Goal: Information Seeking & Learning: Understand process/instructions

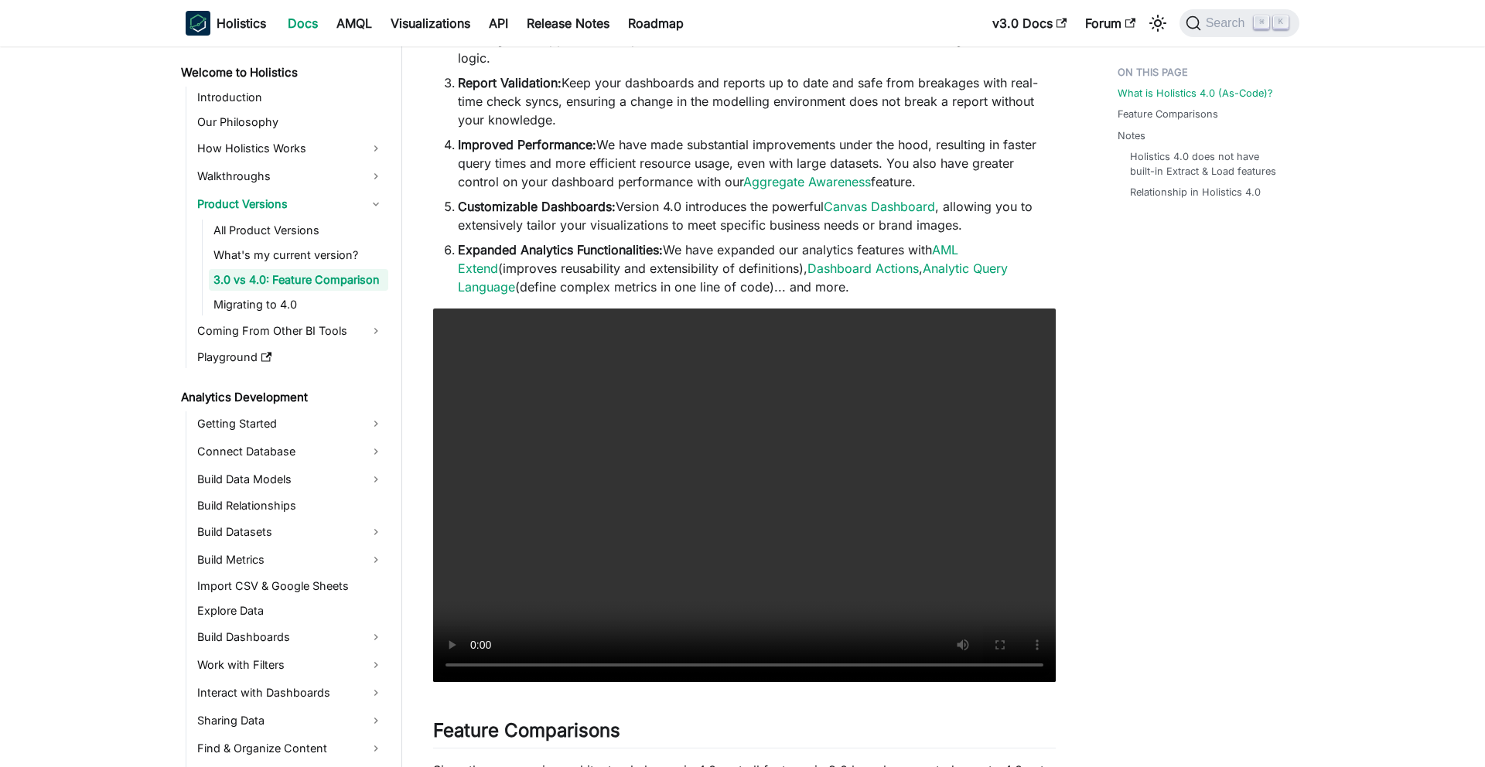
click at [537, 241] on li "Expanded Analytics Functionalities: We have expanded our analytics features wit…" at bounding box center [757, 269] width 598 height 56
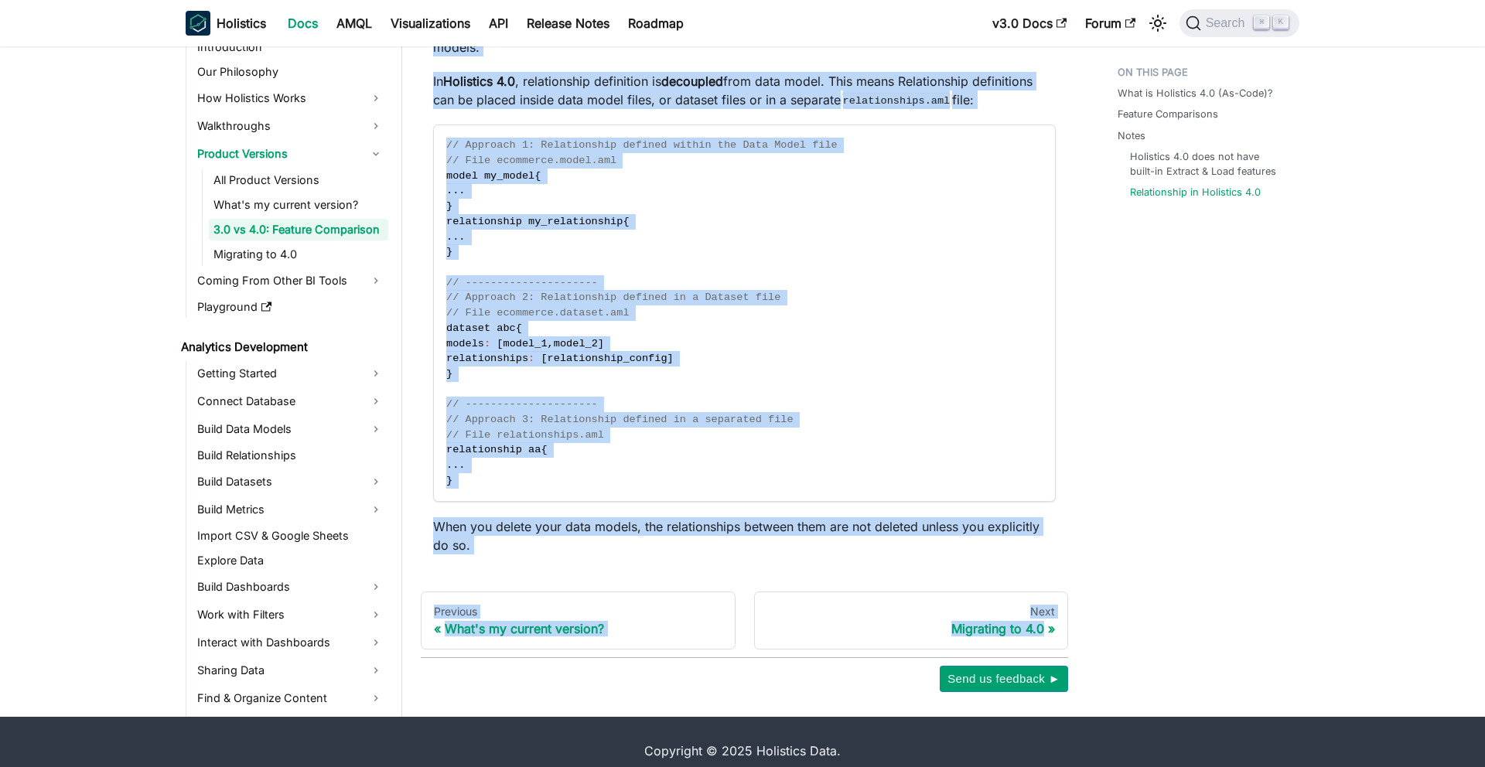
scroll to position [3003, 0]
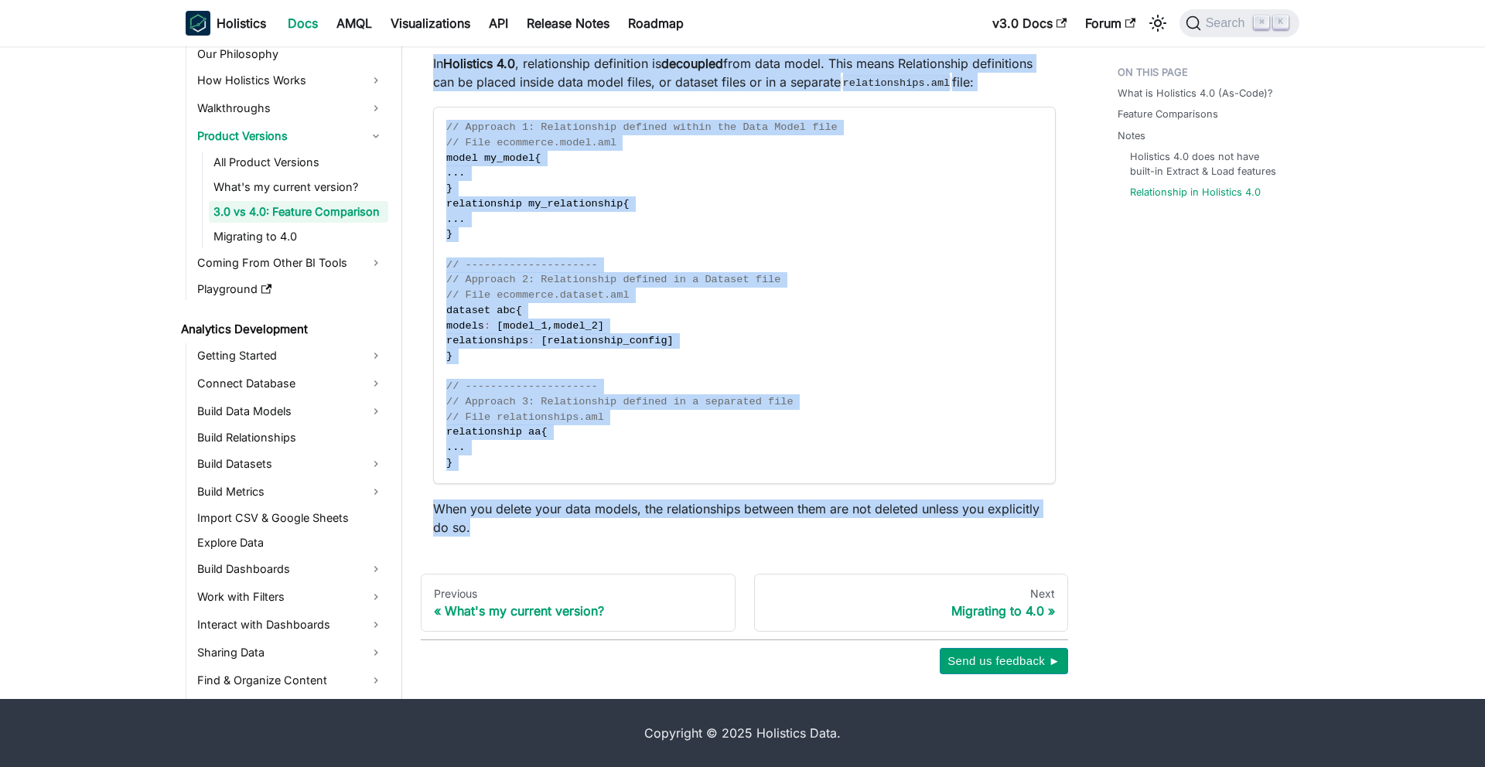
drag, startPoint x: 439, startPoint y: 97, endPoint x: 557, endPoint y: 530, distance: 448.2
copy div "8.0 lo 7.1: Ipsumdo Sitametcon Adip el Seddoeius 3.2 (Te-Inci)? ​ Utlaboree Do-…"
click at [1018, 614] on div "Migrating to 4.0" at bounding box center [911, 610] width 289 height 15
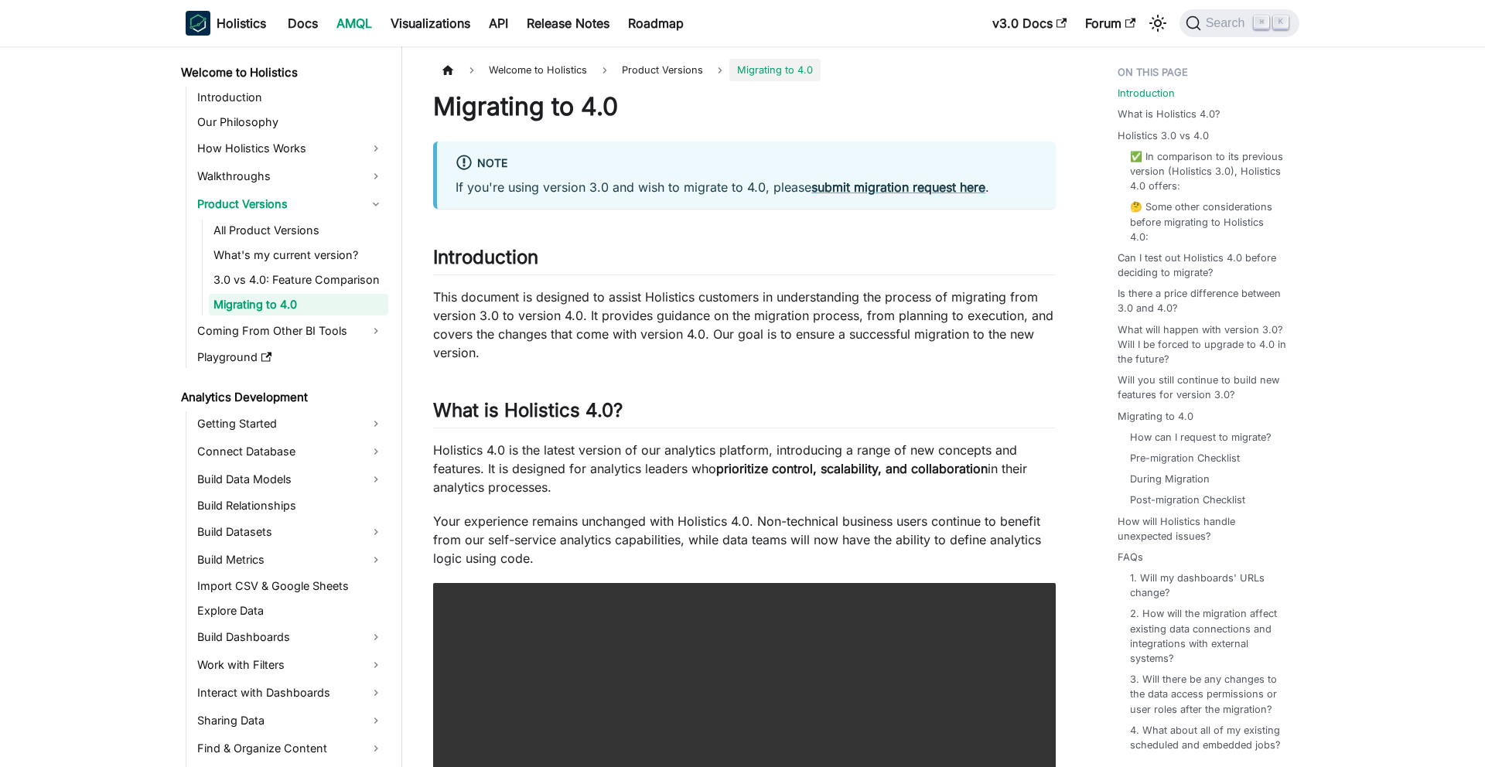
click at [446, 107] on h1 "Migrating to 4.0" at bounding box center [744, 106] width 623 height 31
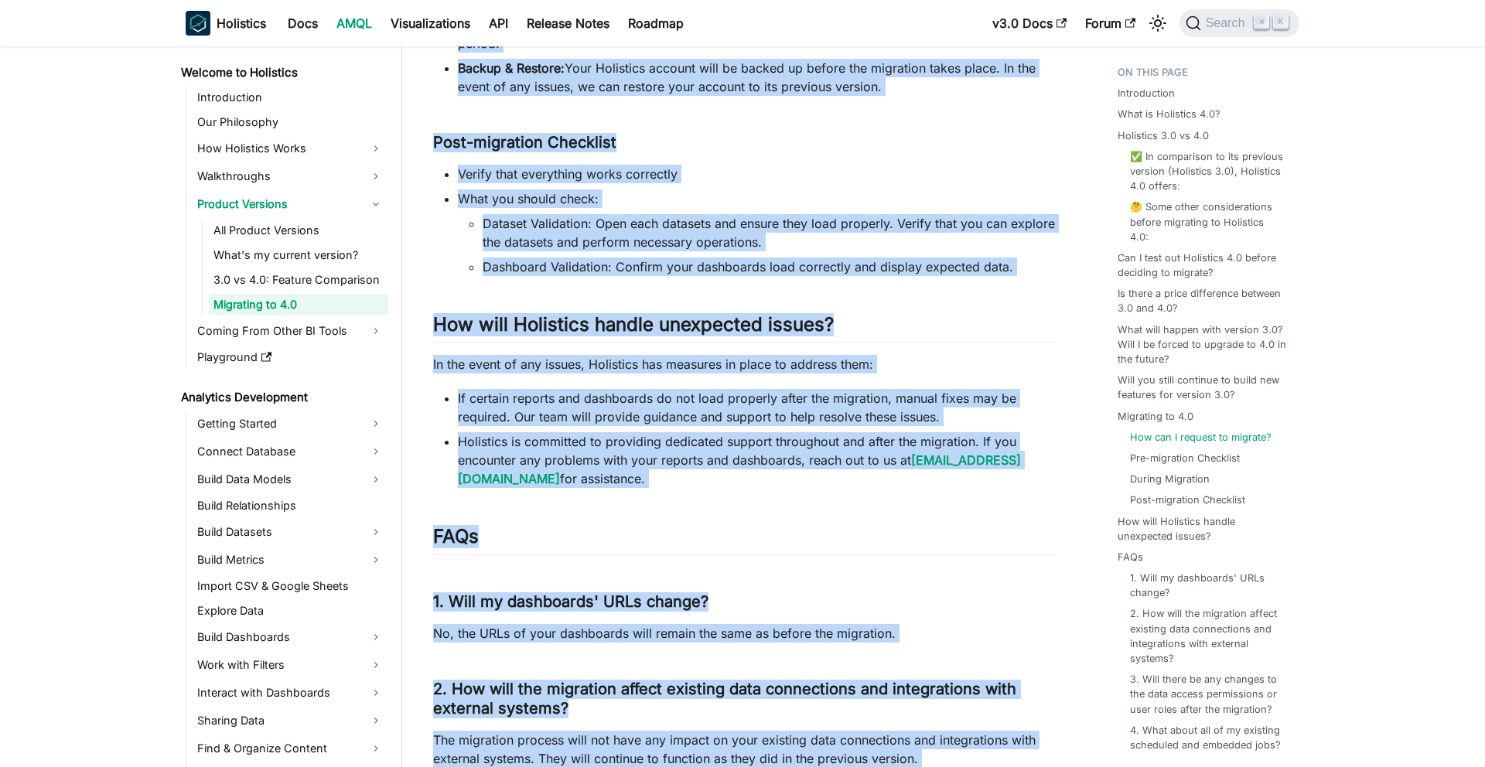
scroll to position [3729, 0]
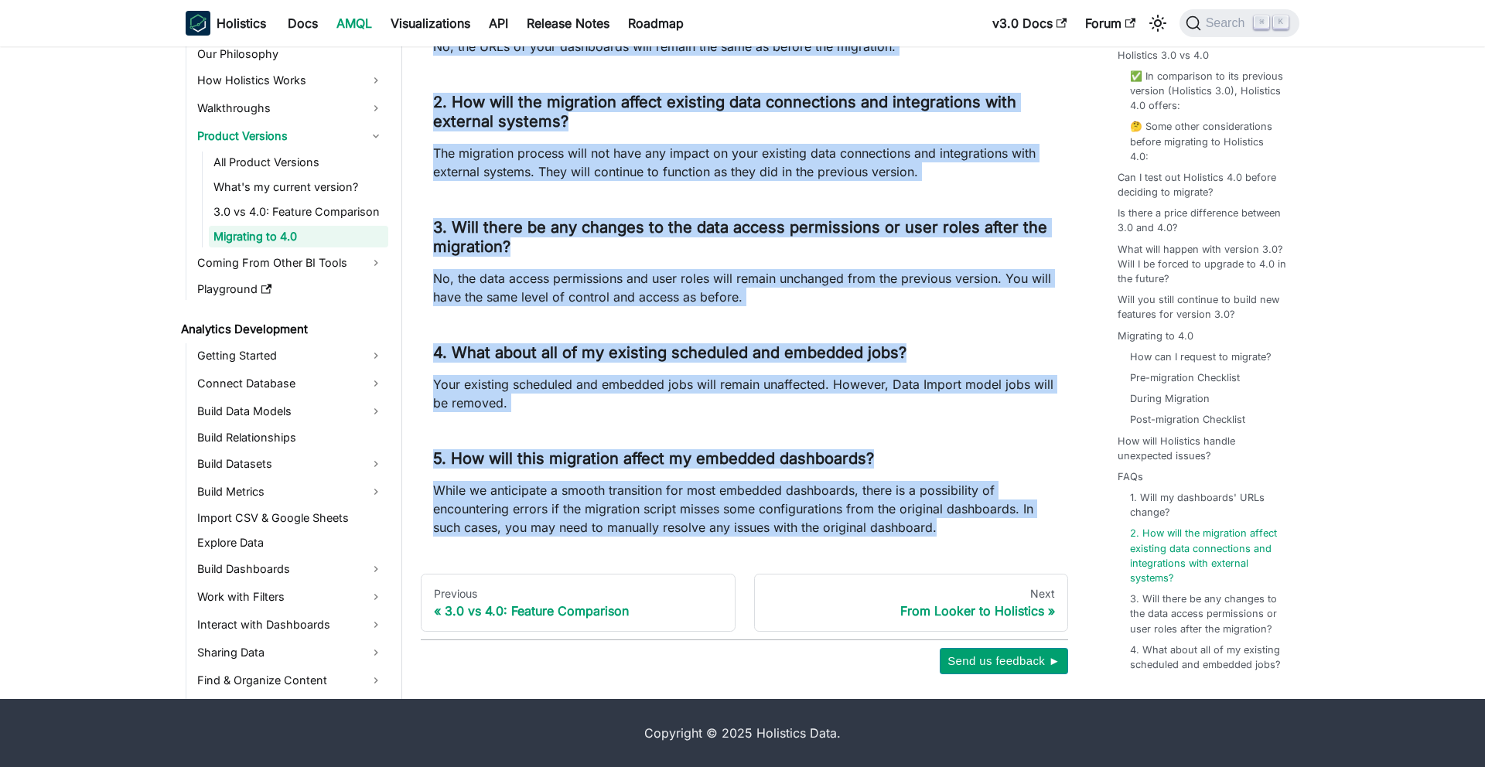
drag, startPoint x: 439, startPoint y: 97, endPoint x: 997, endPoint y: 523, distance: 701.6
copy div "Loremipsu do 6.2 Sita Co adi'el seddo eiusmod 1.2 tem inci ut laboree do 9.4, m…"
